Goal: Task Accomplishment & Management: Use online tool/utility

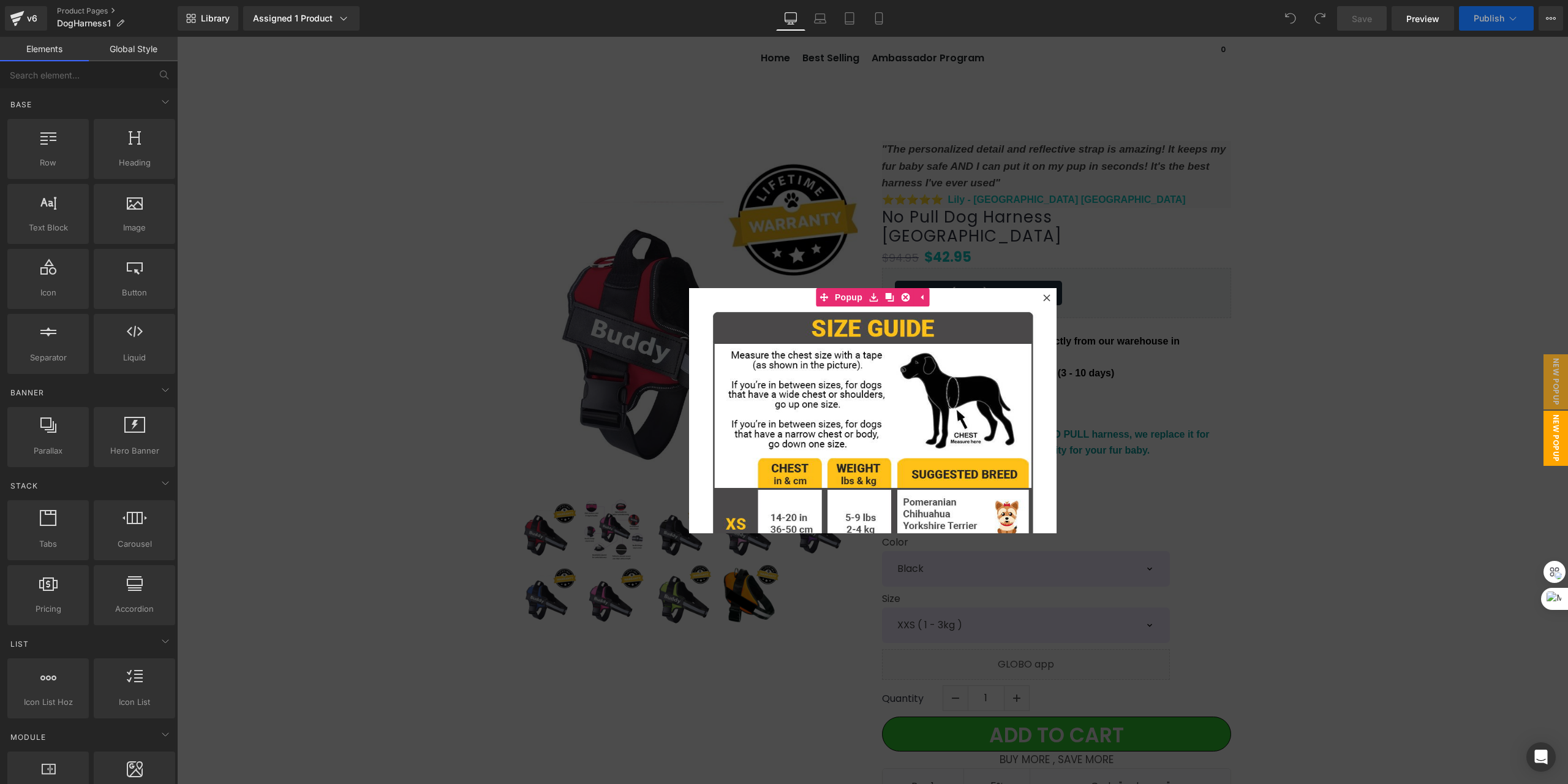
drag, startPoint x: 1041, startPoint y: 295, endPoint x: 1072, endPoint y: 305, distance: 32.6
click at [1043, 295] on icon at bounding box center [1047, 298] width 7 height 7
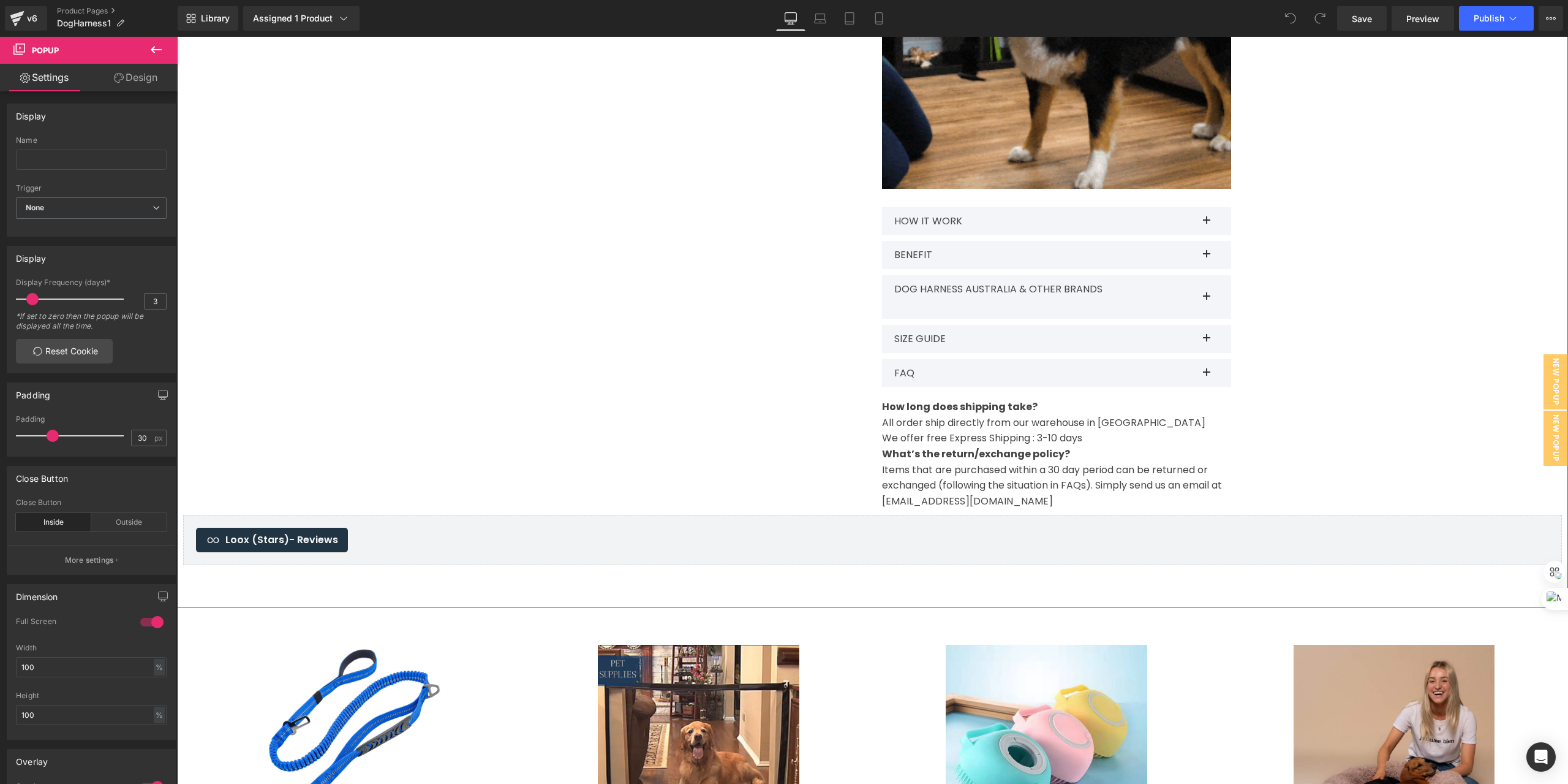
scroll to position [1103, 0]
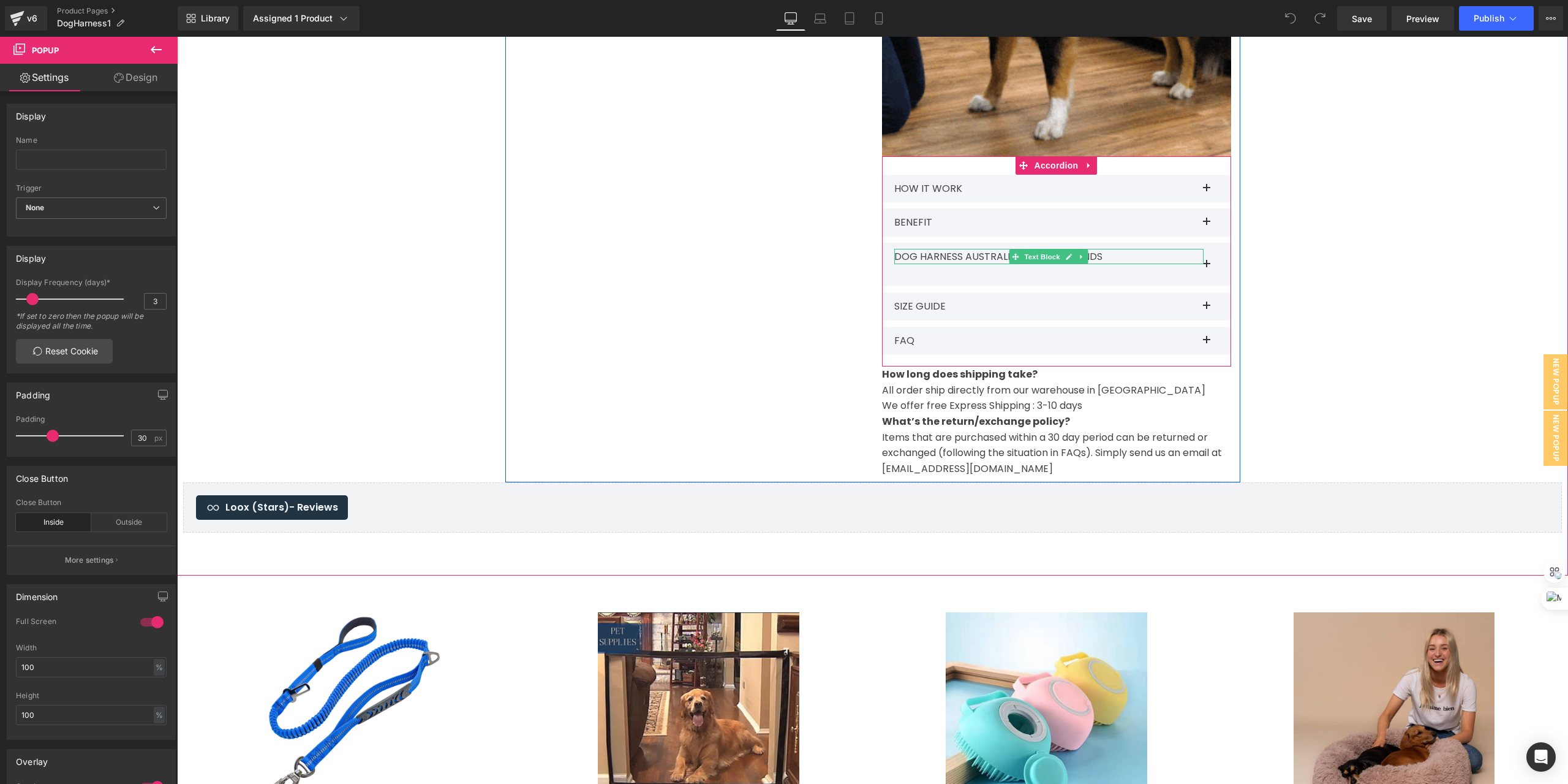
click at [1103, 249] on p "DOG HARNESS AUSTRALIA & OTHER BRANDS" at bounding box center [1049, 256] width 309 height 16
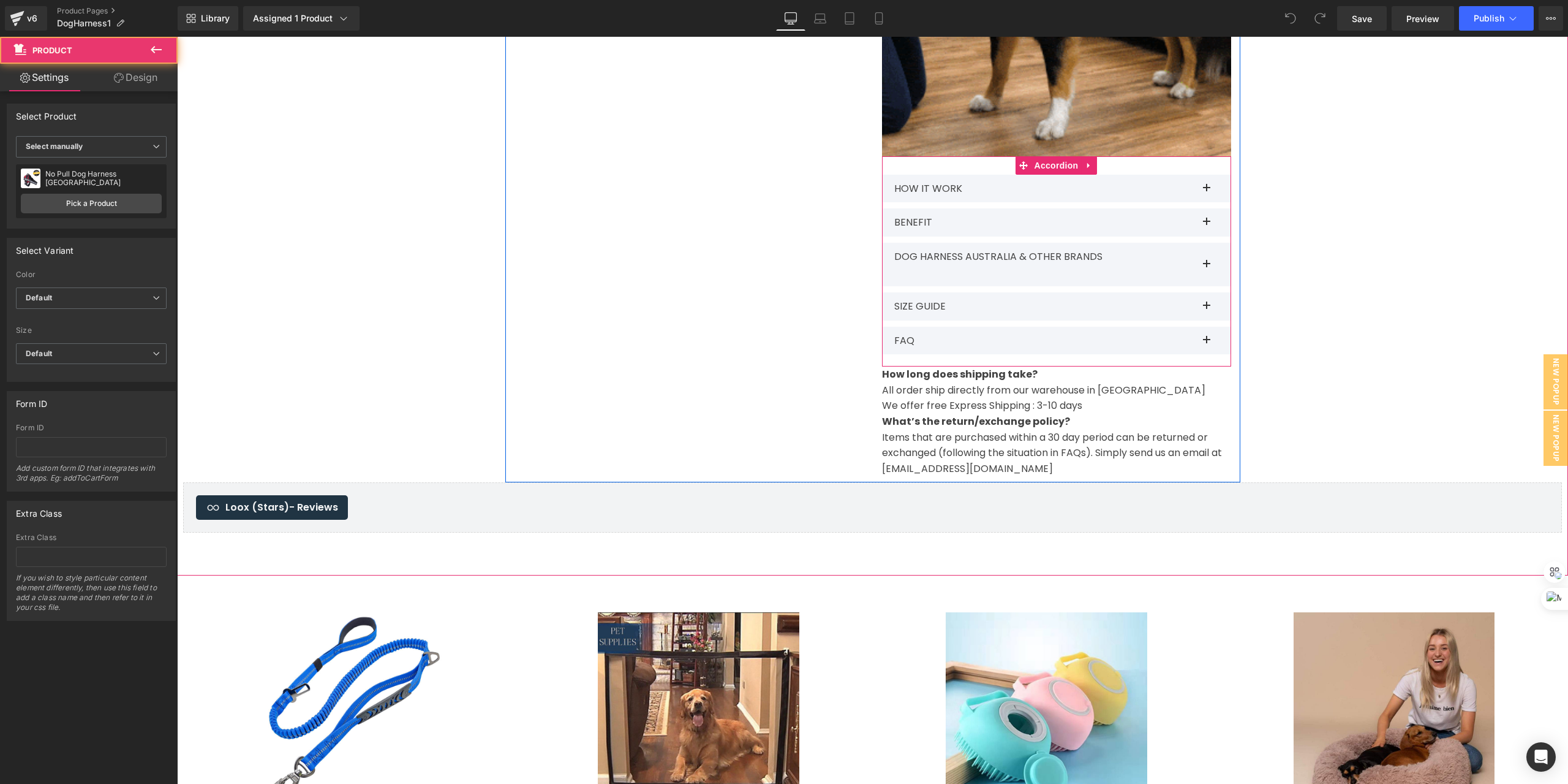
click at [1207, 225] on span at bounding box center [1207, 225] width 0 height 0
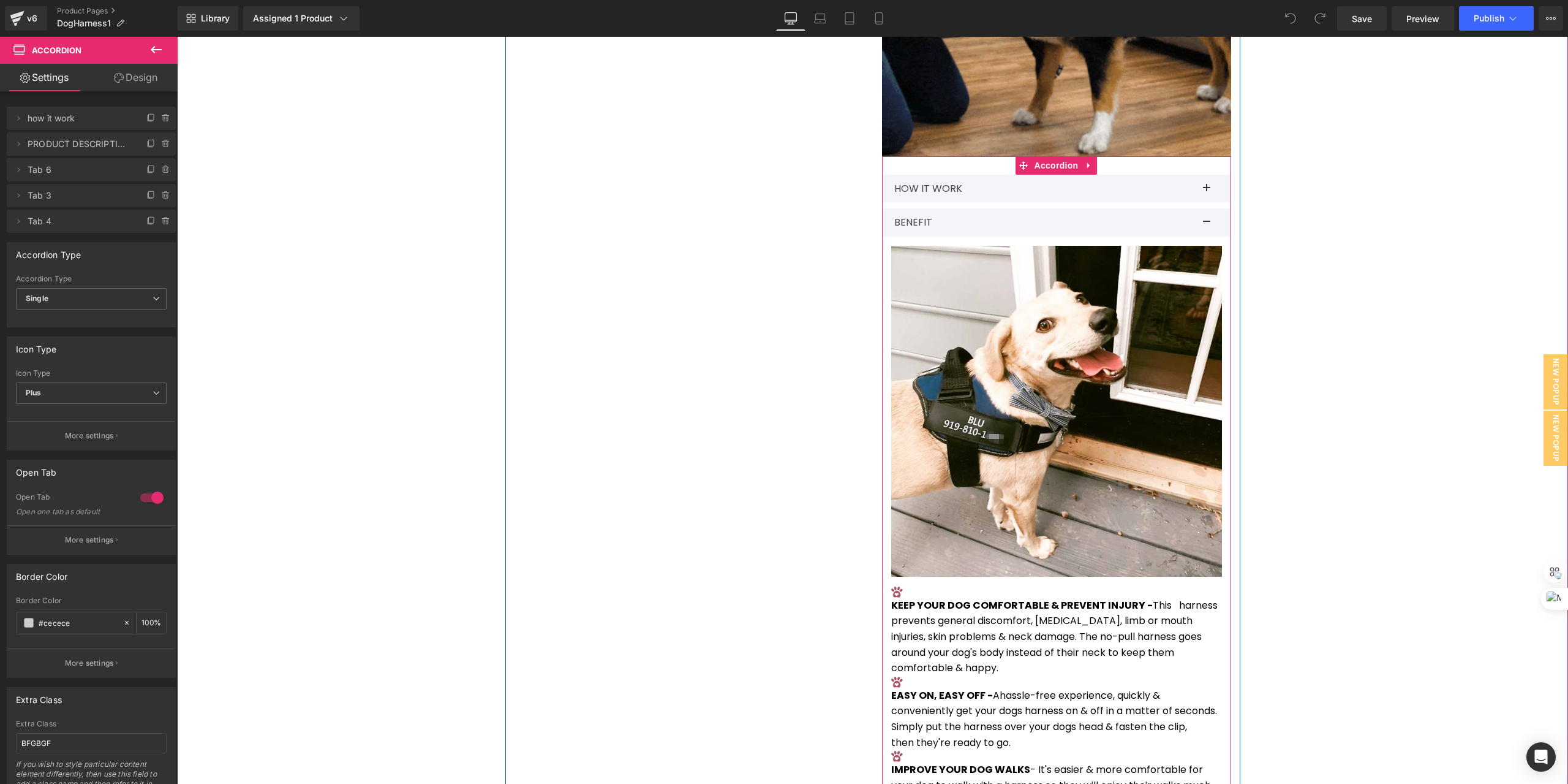
click at [1207, 209] on button at bounding box center [1219, 223] width 24 height 28
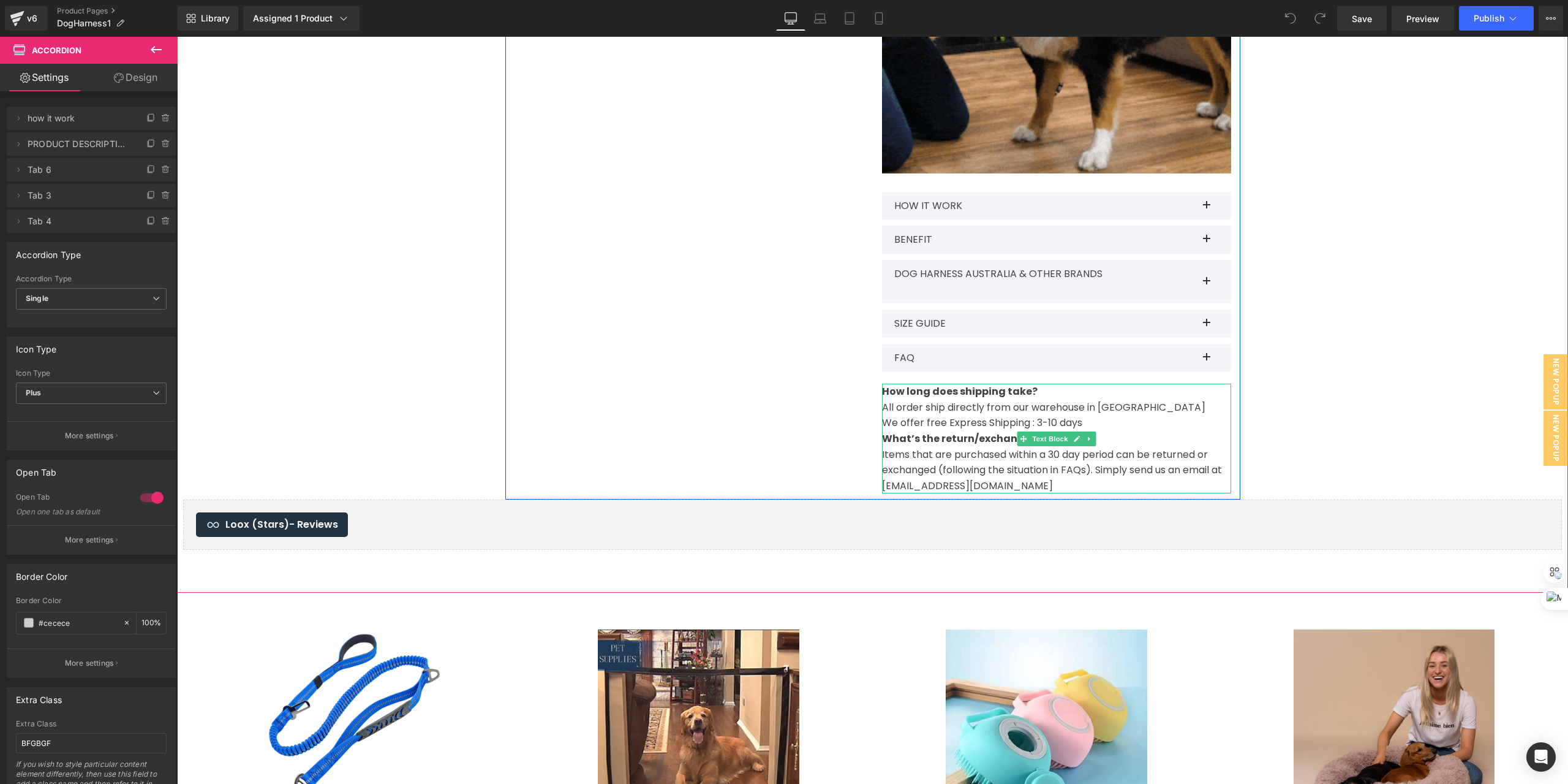
scroll to position [1062, 0]
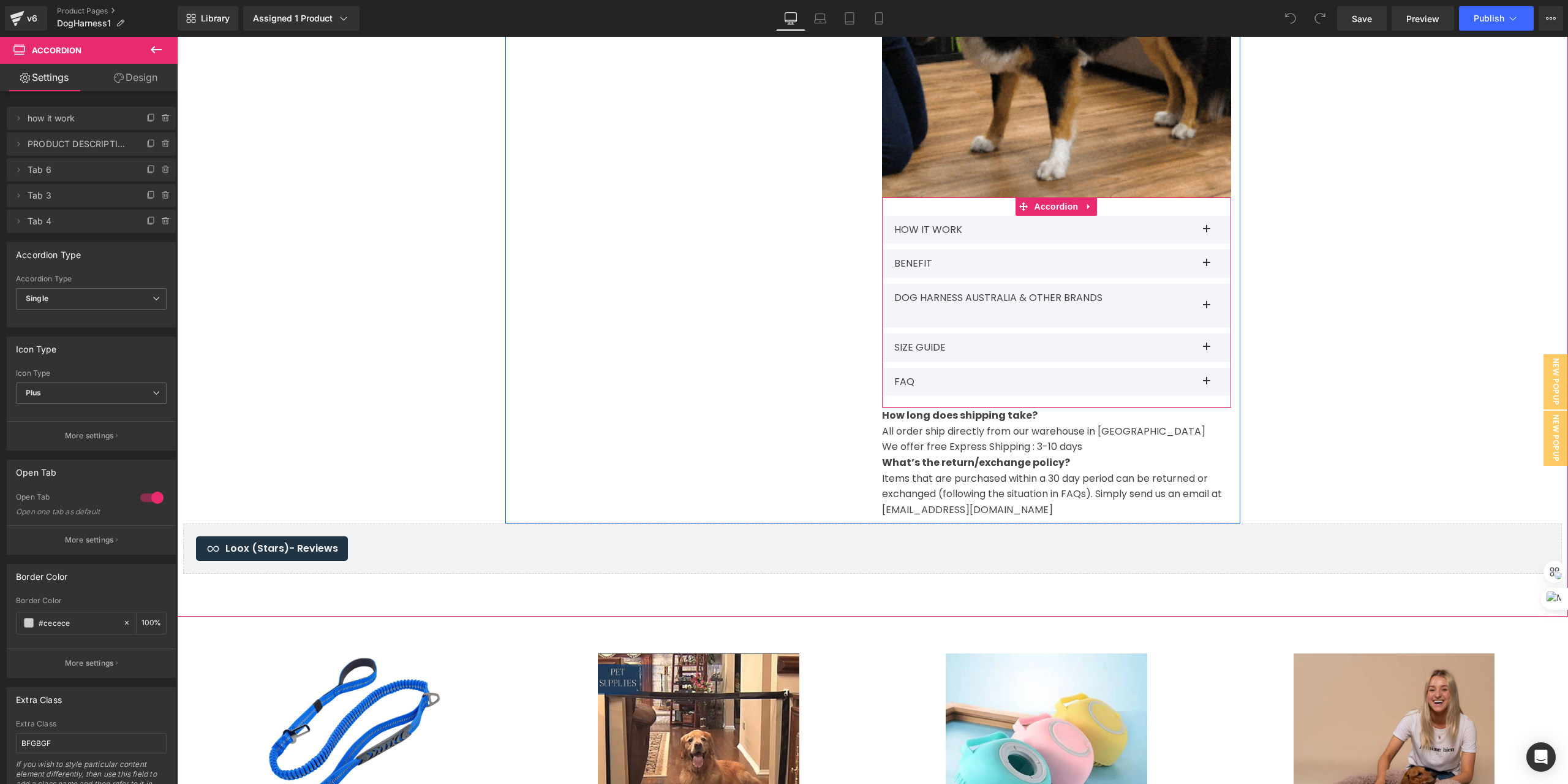
click at [177, 36] on div at bounding box center [177, 36] width 0 height 0
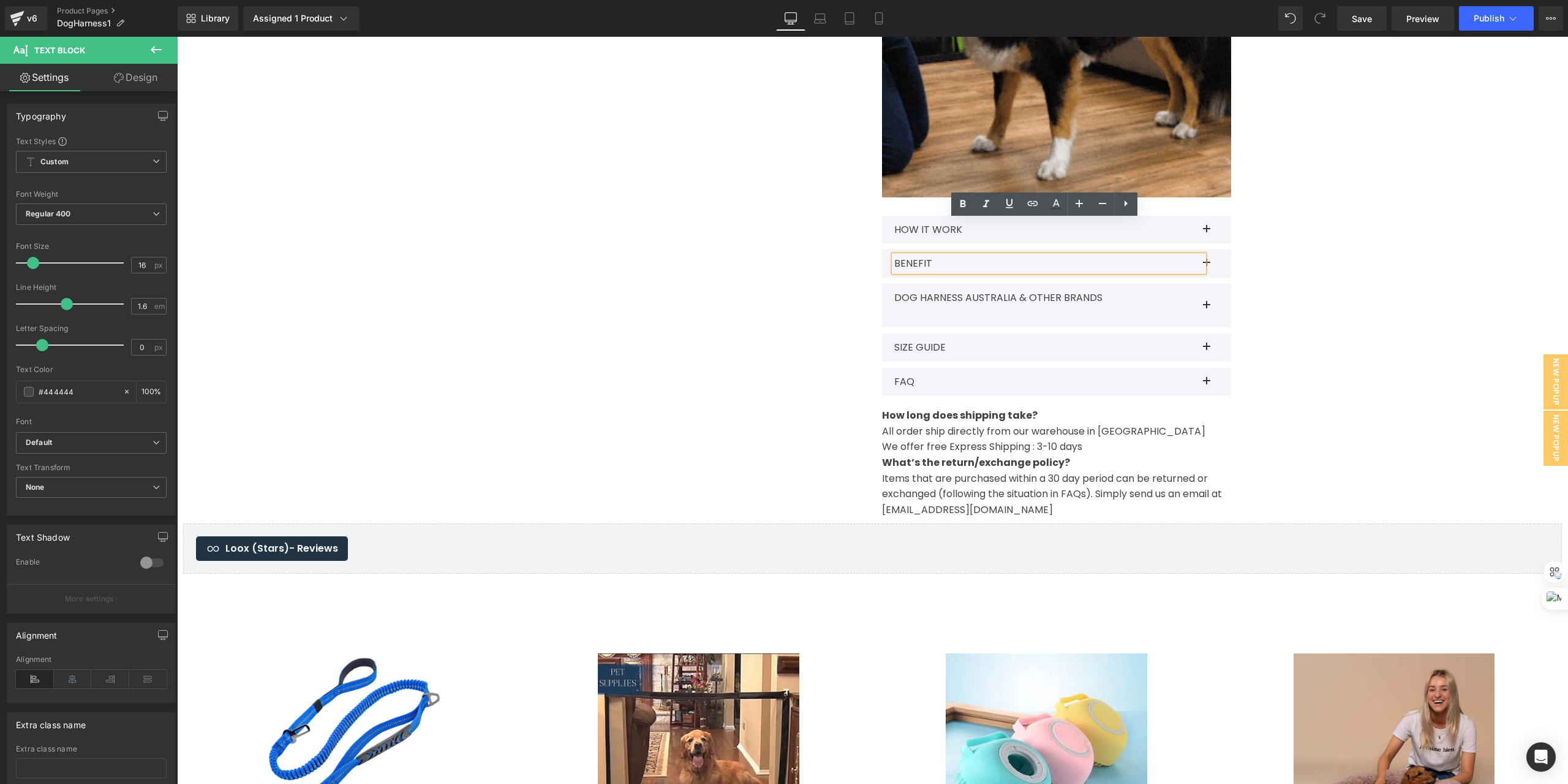
click at [1207, 250] on button at bounding box center [1219, 264] width 24 height 28
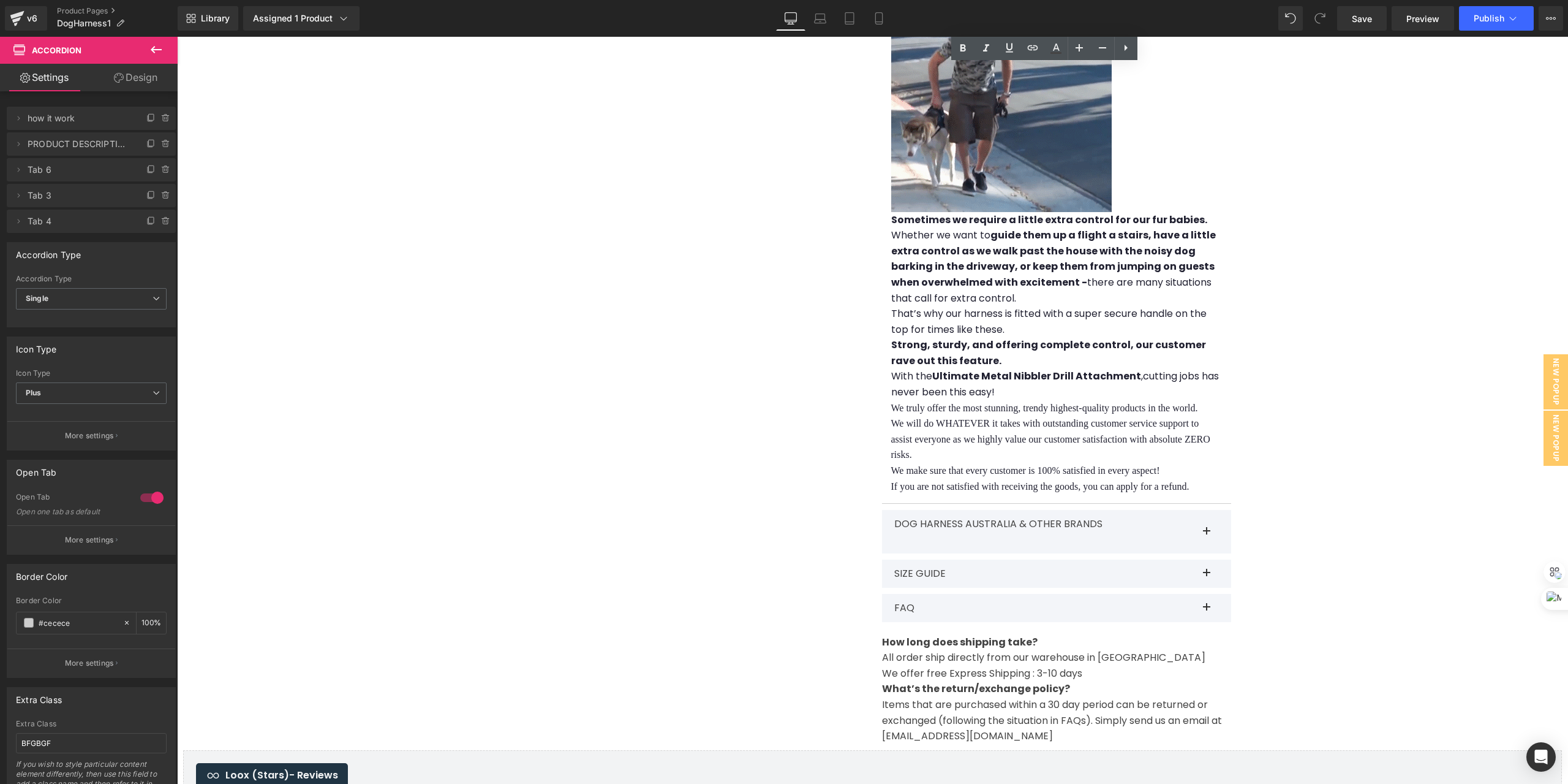
scroll to position [2900, 0]
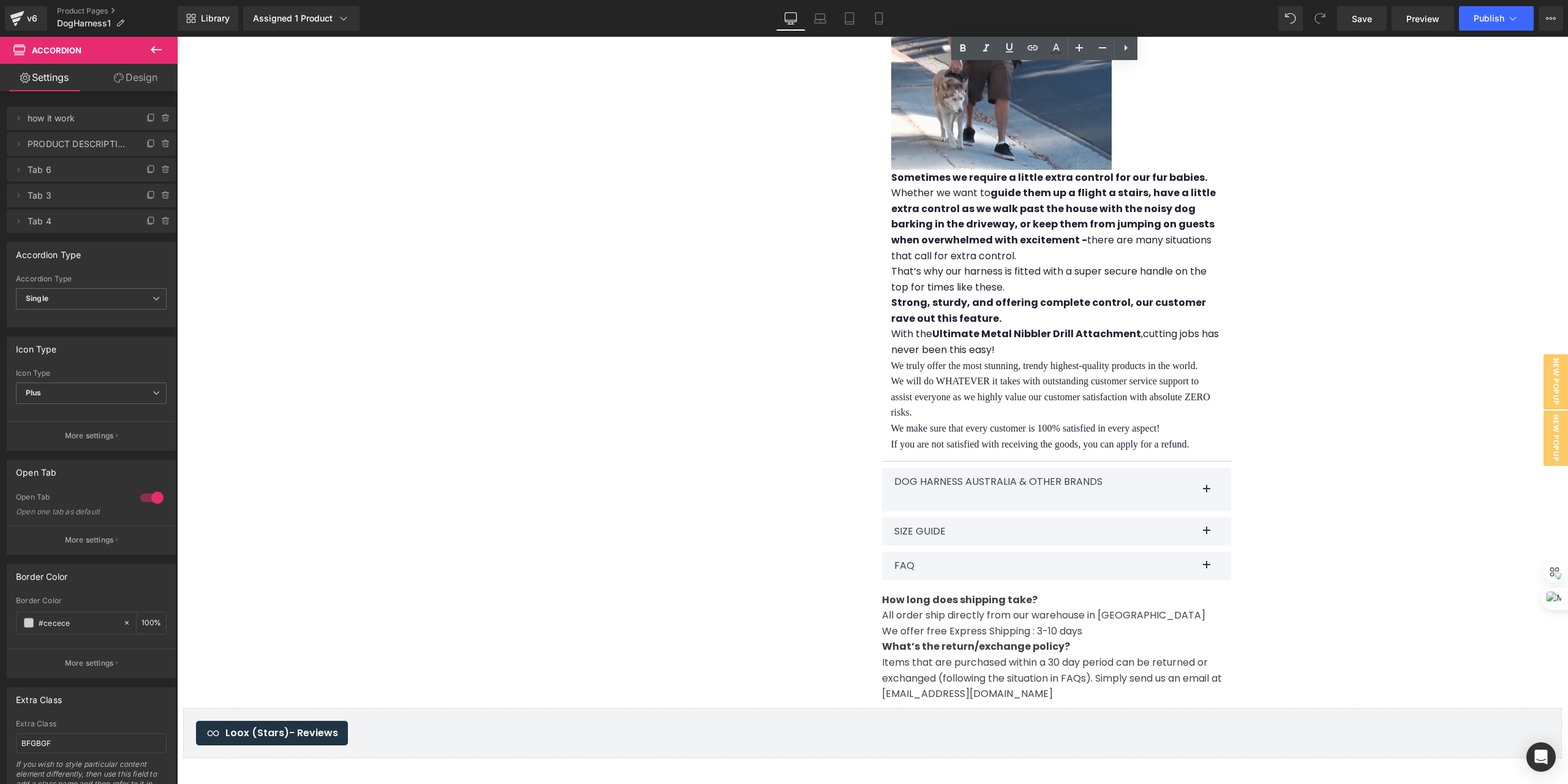
click at [1207, 518] on button at bounding box center [1219, 532] width 24 height 28
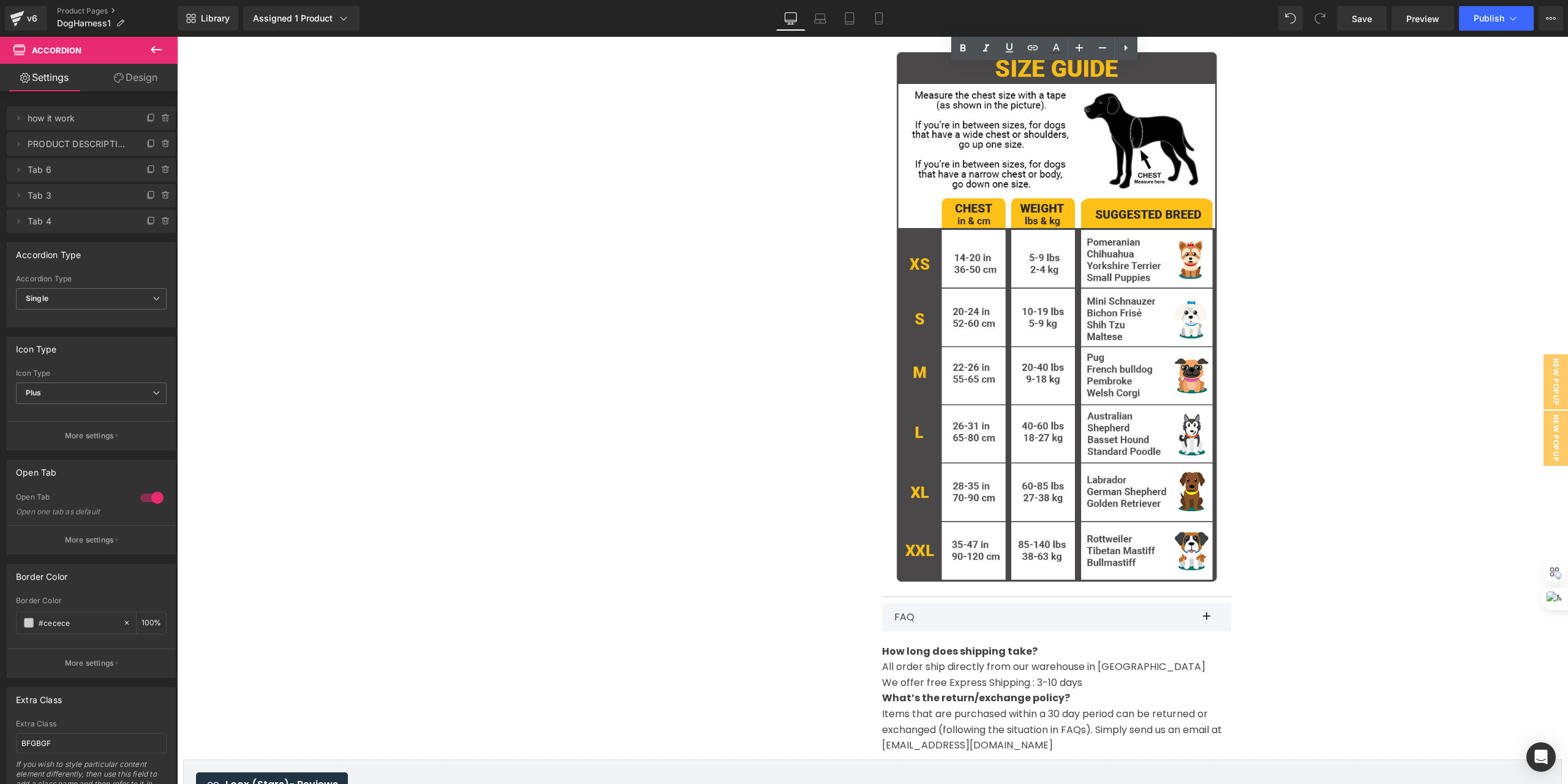
scroll to position [1456, 0]
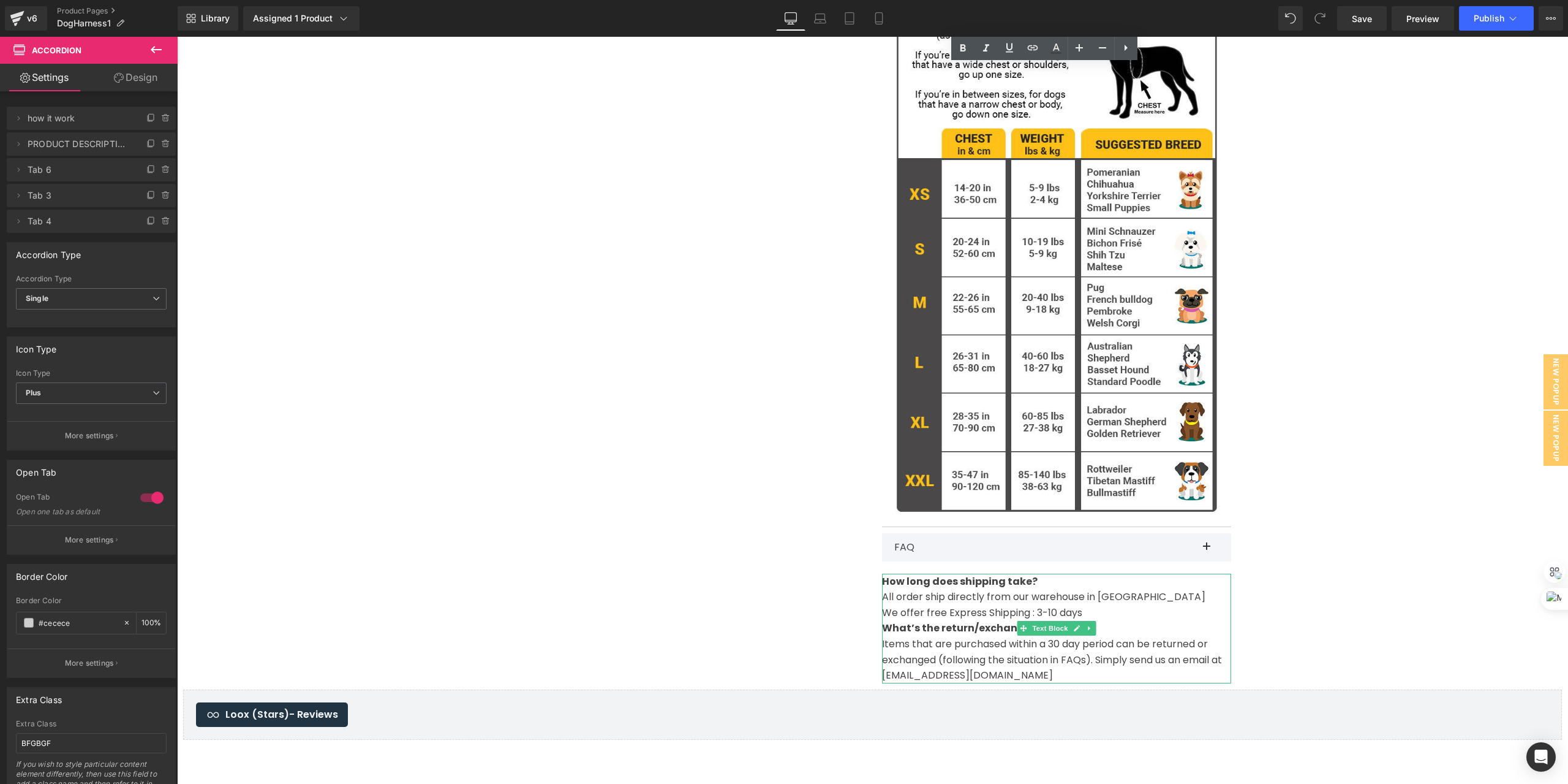
click at [1040, 636] on p "Items that are purchased within a 30 day period can be returned or exchanged (f…" at bounding box center [1056, 659] width 349 height 47
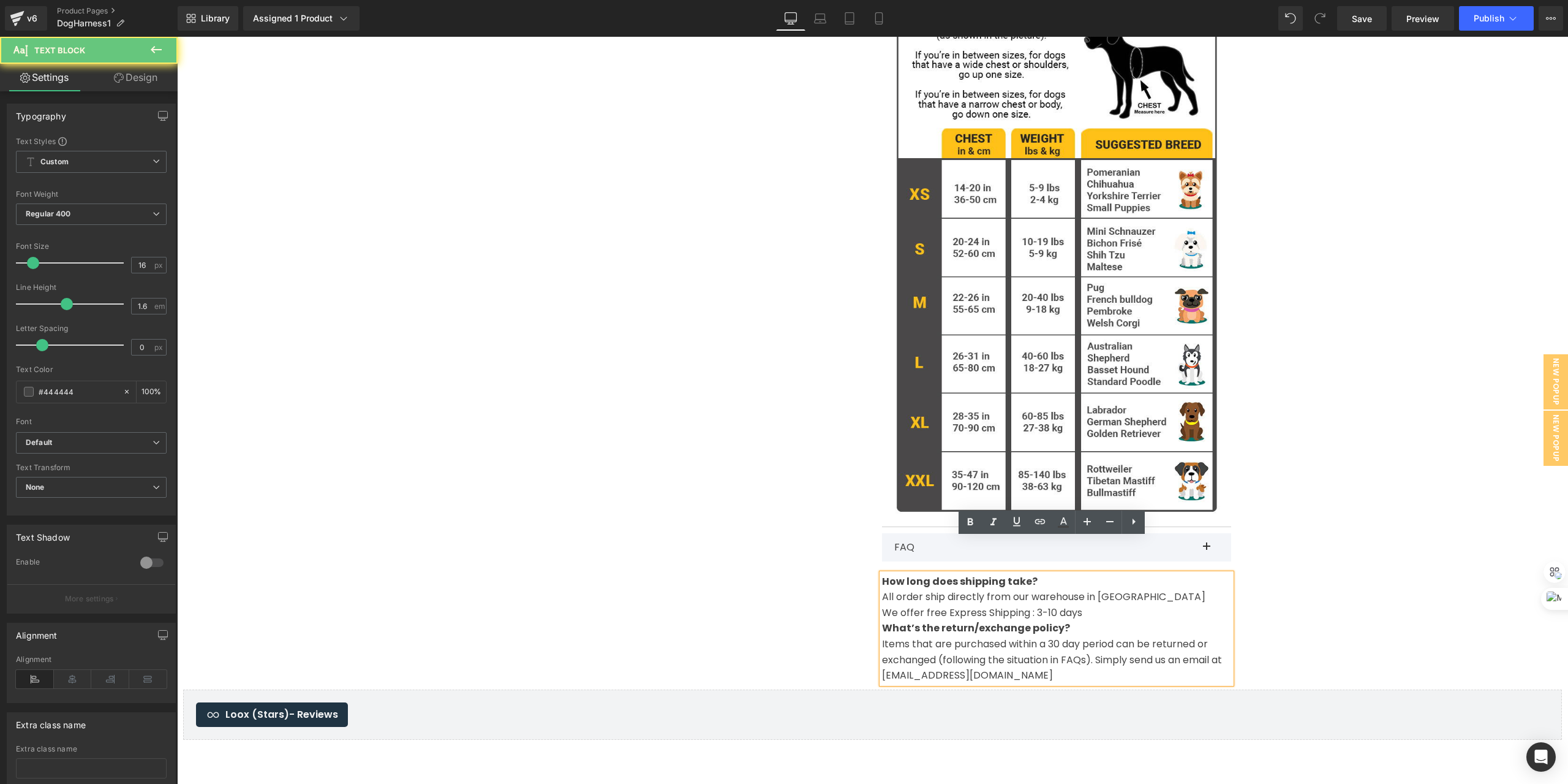
click at [1023, 639] on p "Items that are purchased within a 30 day period can be returned or exchanged (f…" at bounding box center [1056, 659] width 349 height 47
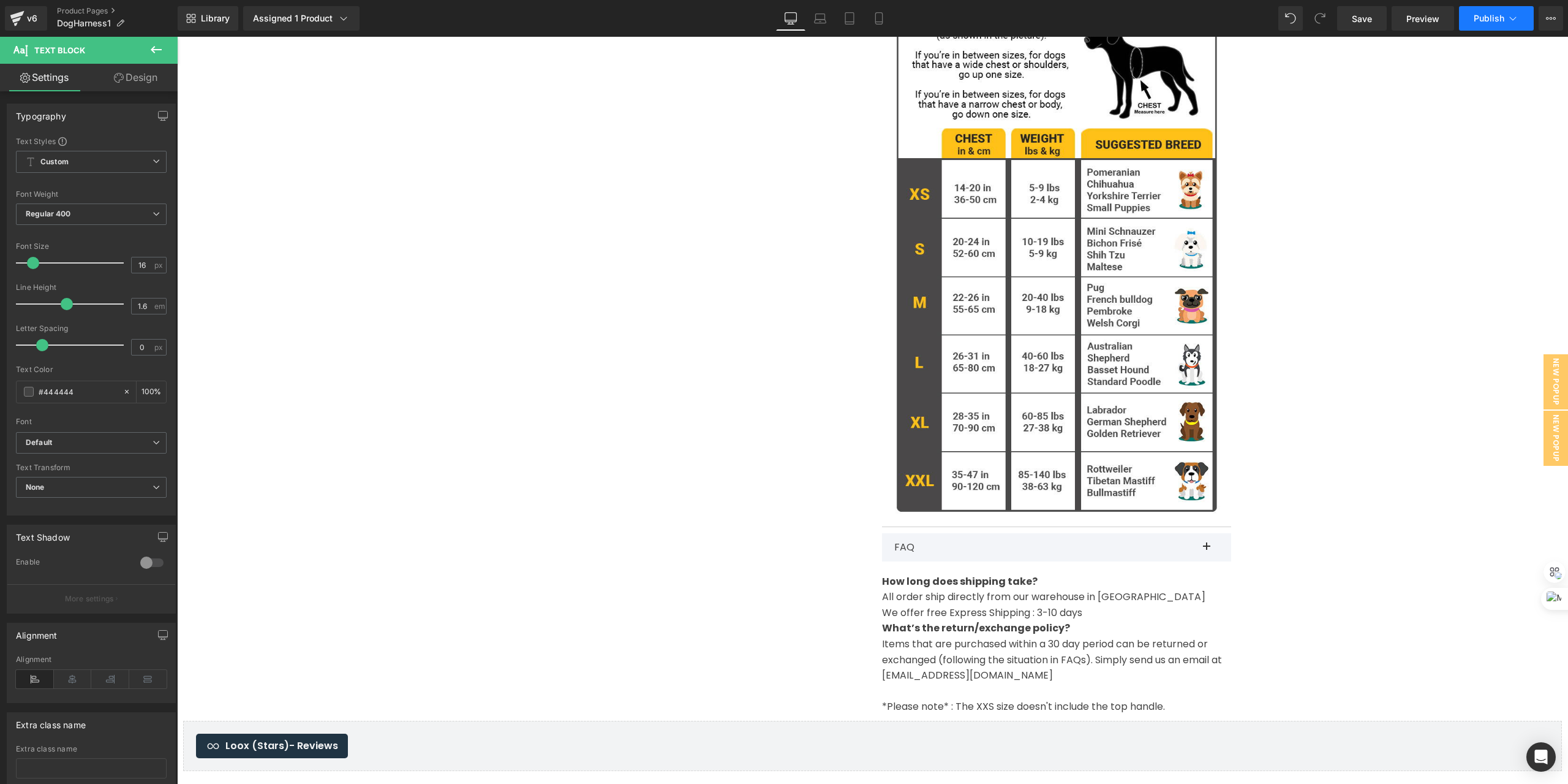
click at [1499, 20] on span "Publish" at bounding box center [1489, 18] width 31 height 10
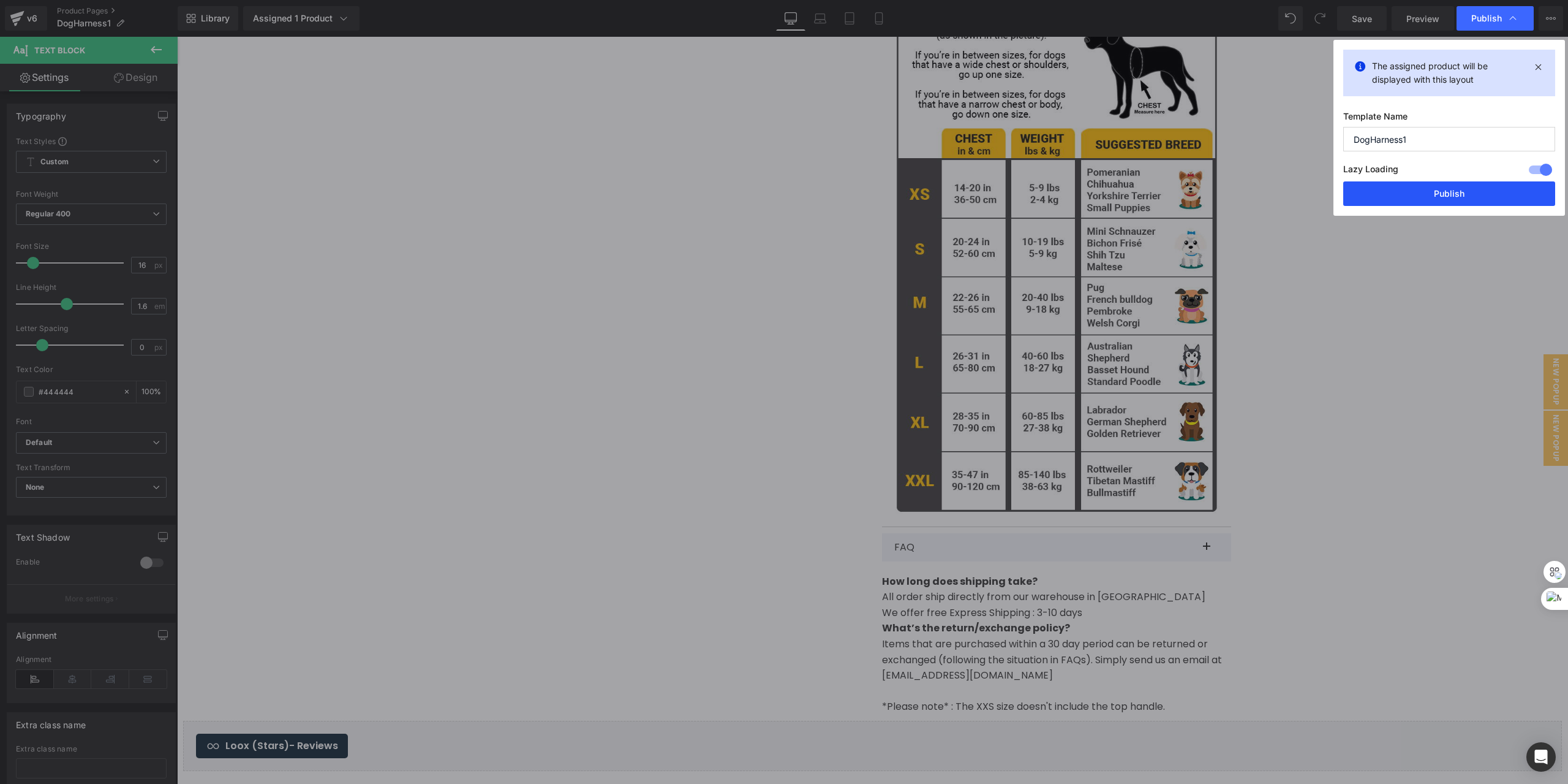
click at [1441, 196] on button "Publish" at bounding box center [1449, 194] width 212 height 24
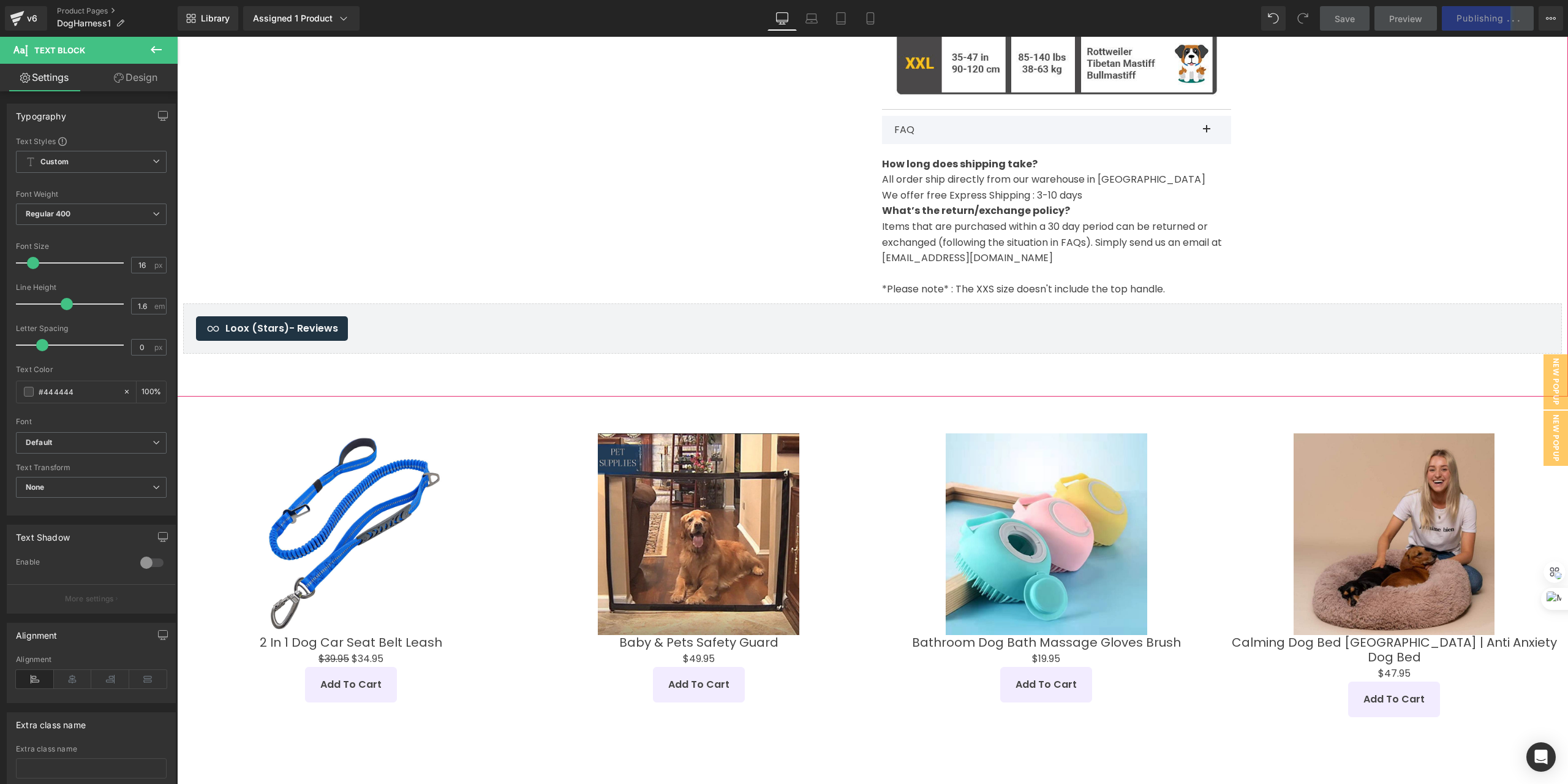
scroll to position [2002, 0]
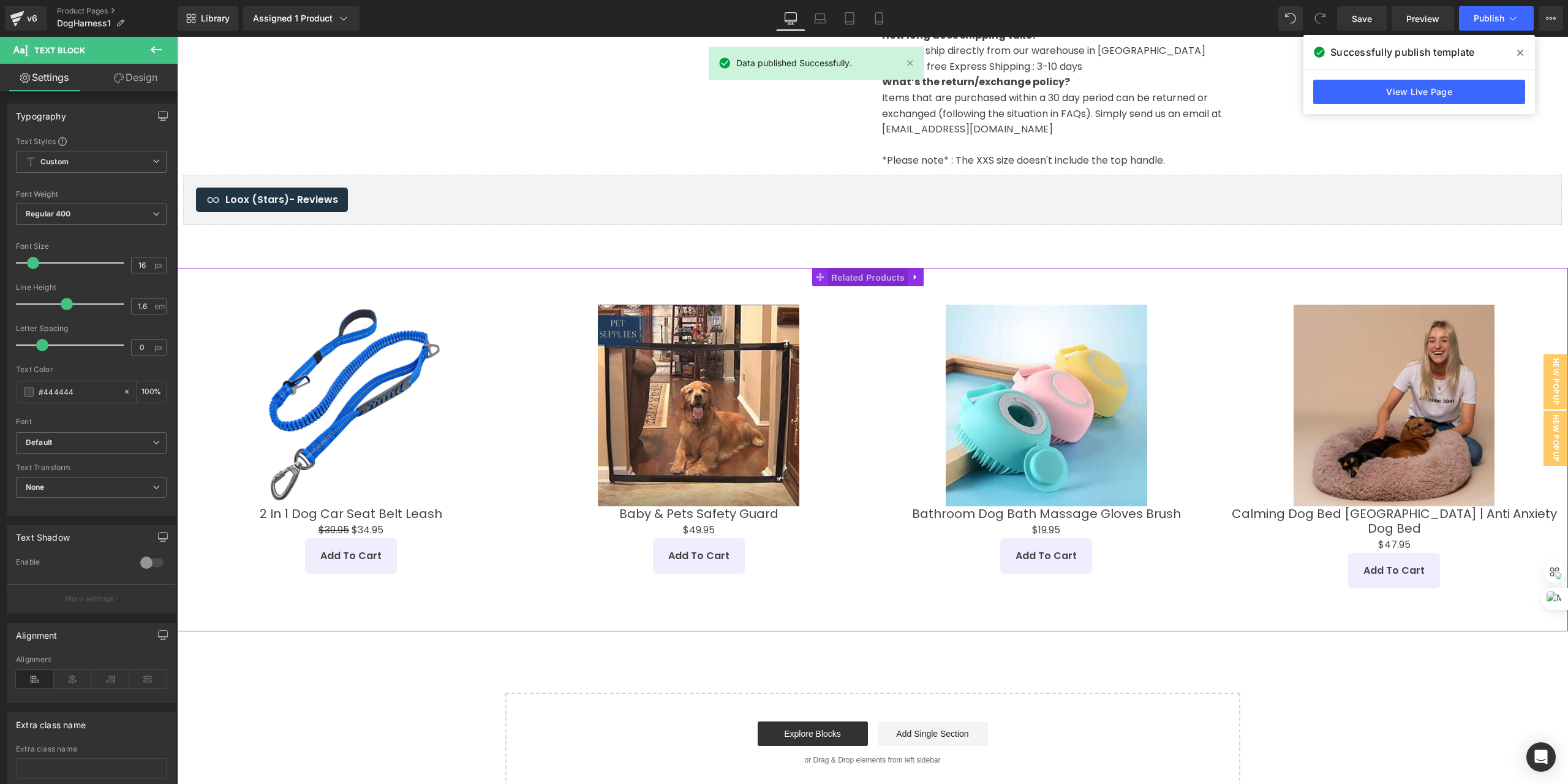
click at [848, 268] on span "Related Products" at bounding box center [868, 277] width 80 height 19
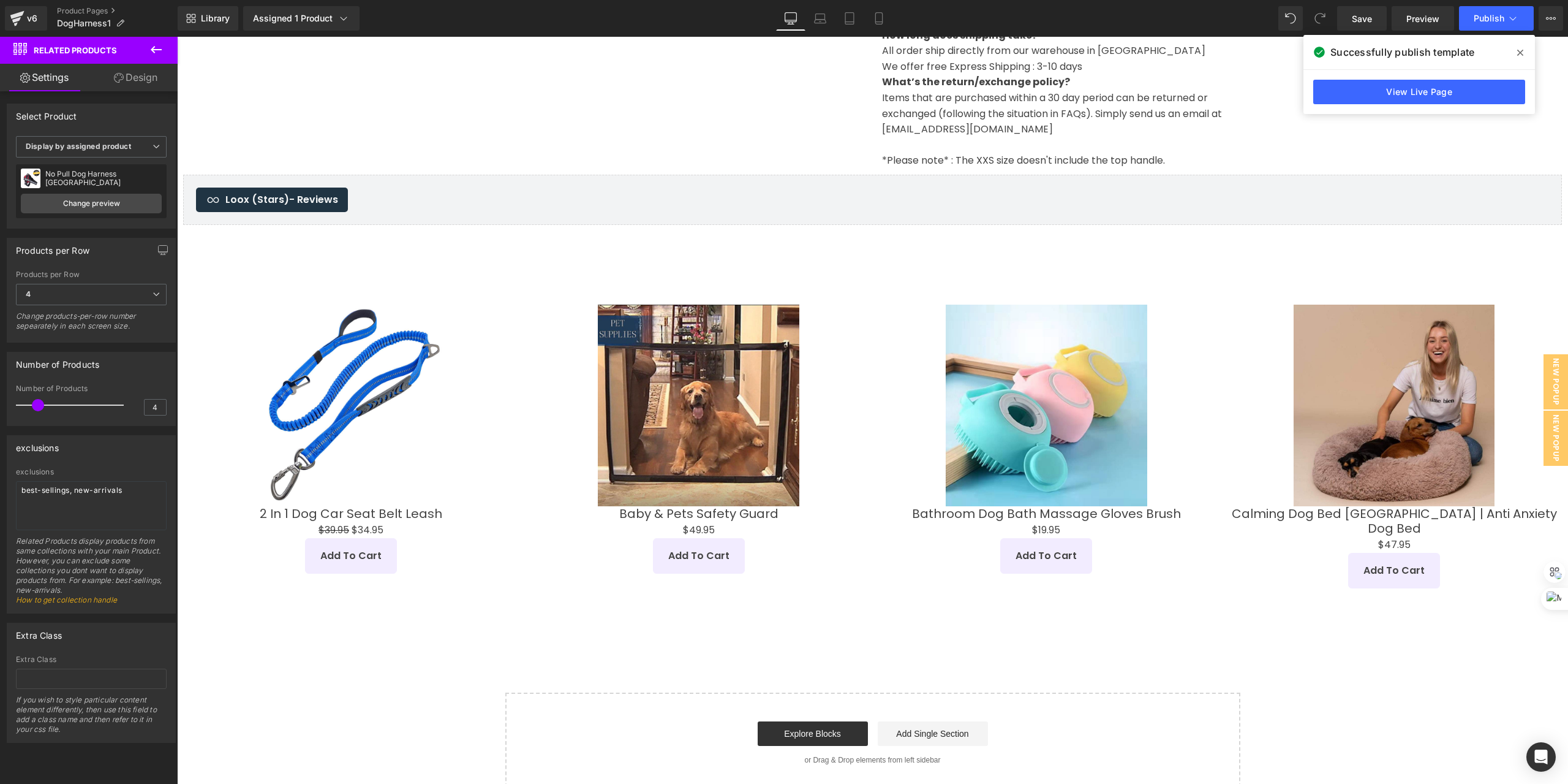
click at [1525, 55] on span at bounding box center [1520, 52] width 20 height 20
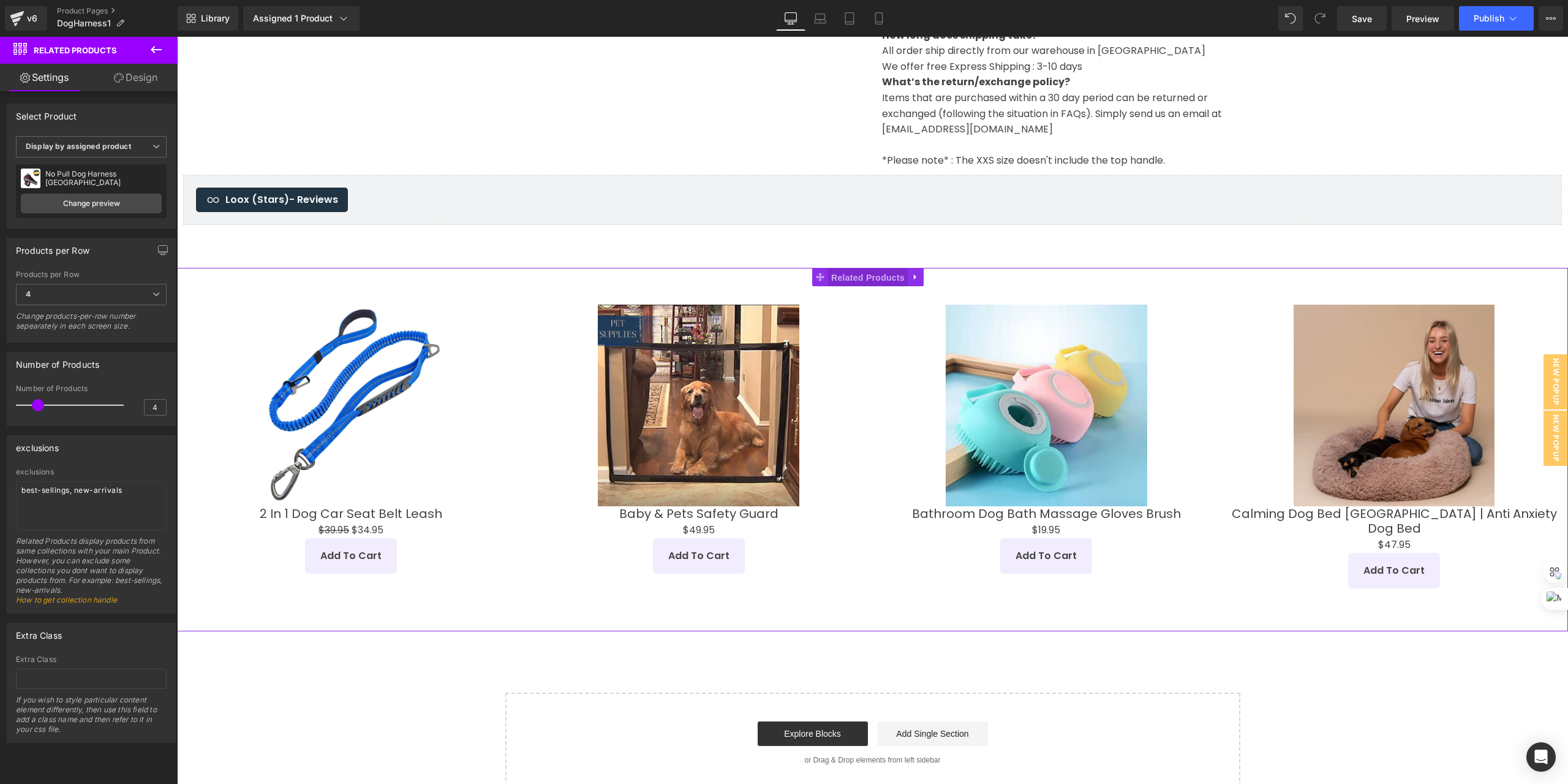
click at [856, 268] on span "Related Products" at bounding box center [868, 277] width 80 height 19
click at [87, 150] on b "Display by assigned product" at bounding box center [78, 146] width 105 height 9
click at [96, 301] on span "4" at bounding box center [91, 294] width 151 height 21
click at [95, 296] on span "4" at bounding box center [88, 294] width 146 height 21
